Goal: Information Seeking & Learning: Learn about a topic

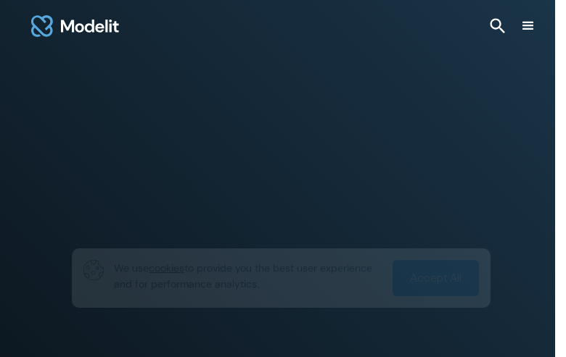
type input "**********"
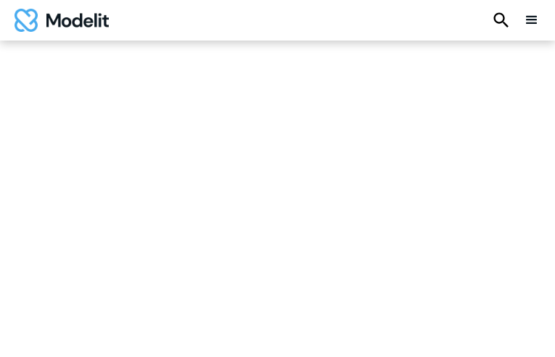
type input "**********"
type input "*********"
type input "**********"
